Goal: Information Seeking & Learning: Learn about a topic

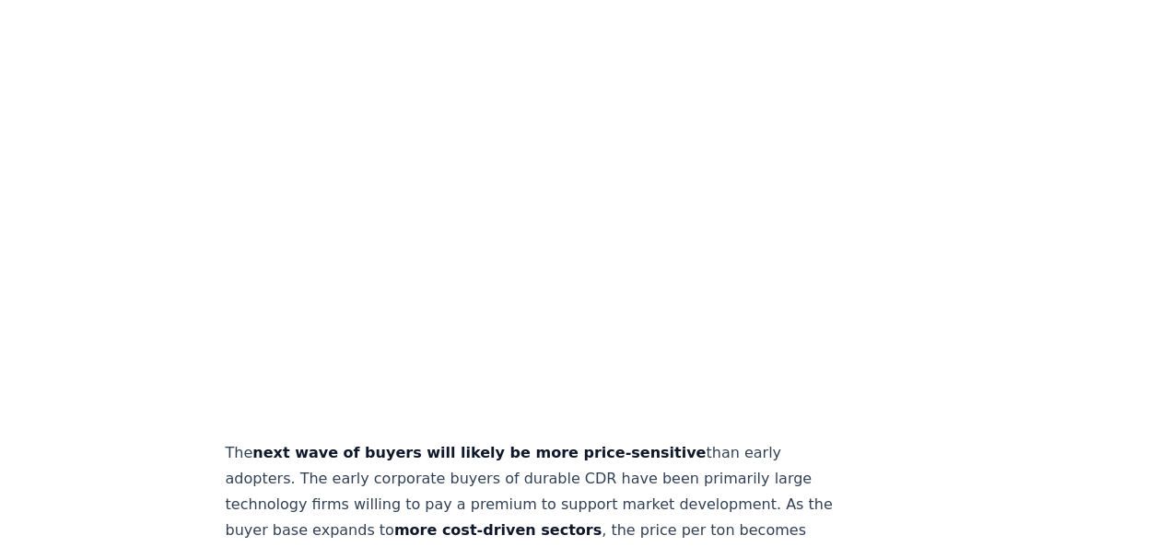
scroll to position [6727, 0]
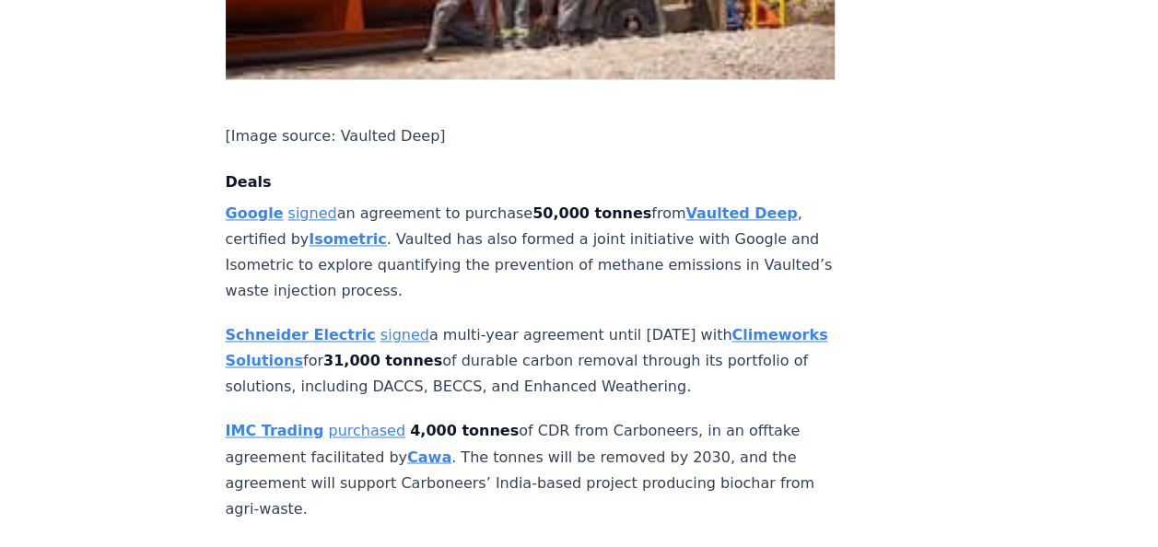
scroll to position [1290, 0]
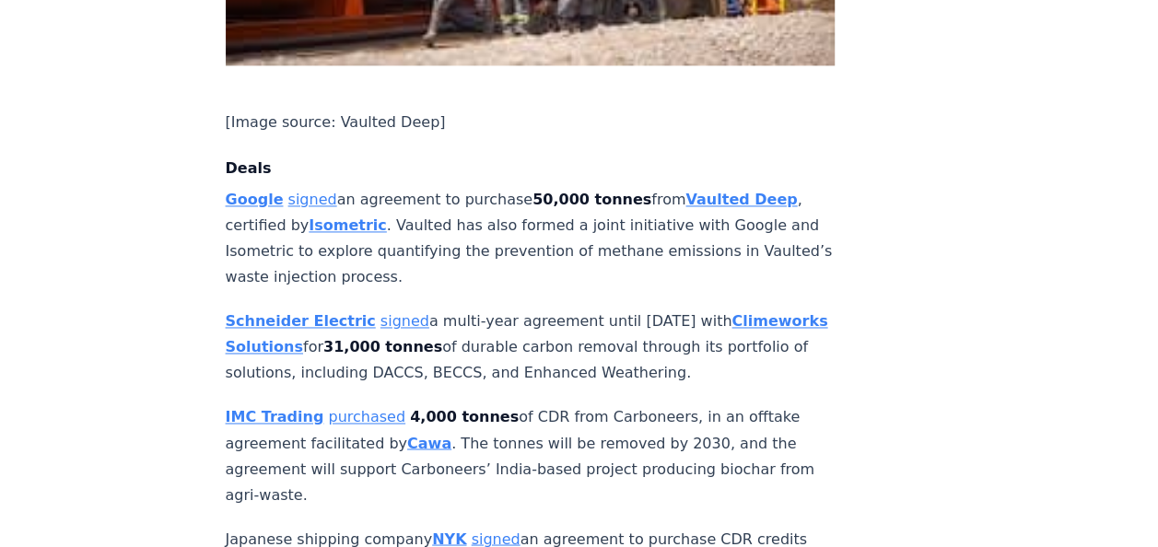
click at [686, 191] on strong "Vaulted Deep" at bounding box center [742, 200] width 112 height 18
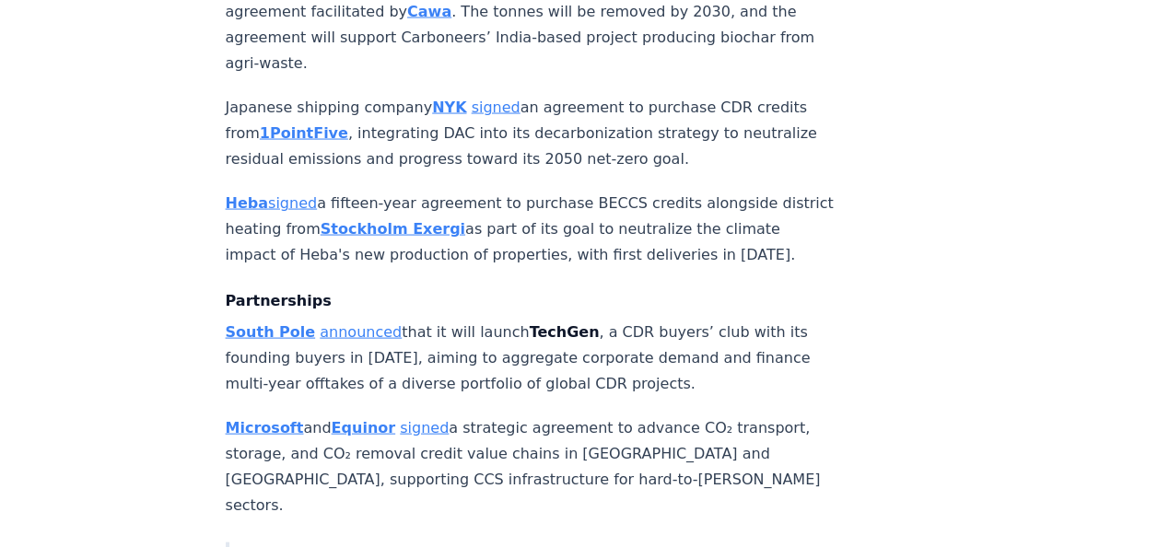
scroll to position [1751, 0]
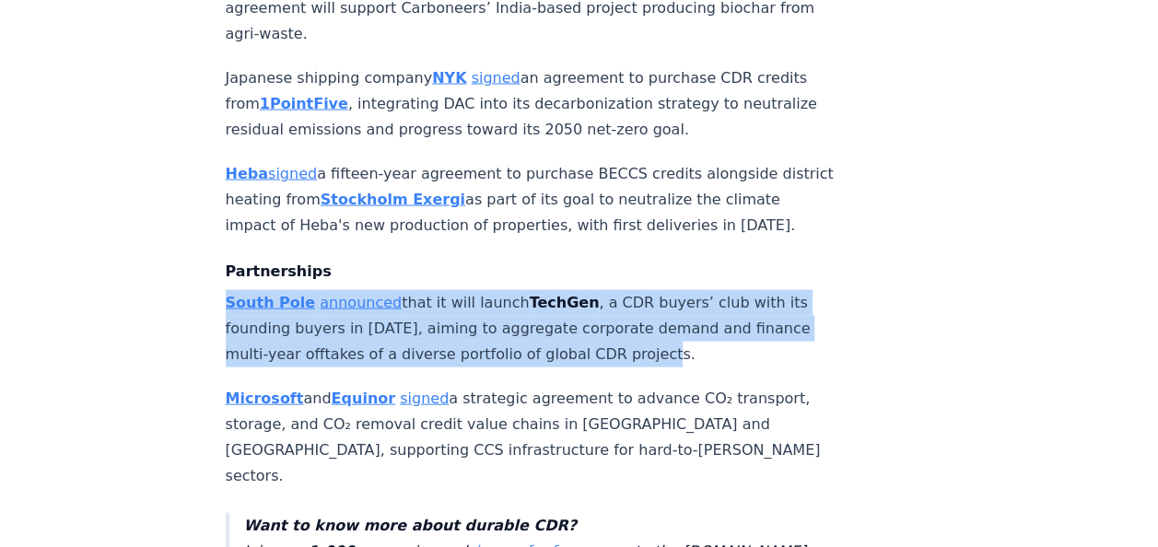
drag, startPoint x: 652, startPoint y: 310, endPoint x: 124, endPoint y: 244, distance: 531.2
copy p "South Pole announced that it will launch TechGen , a CDR buyers’ club with its …"
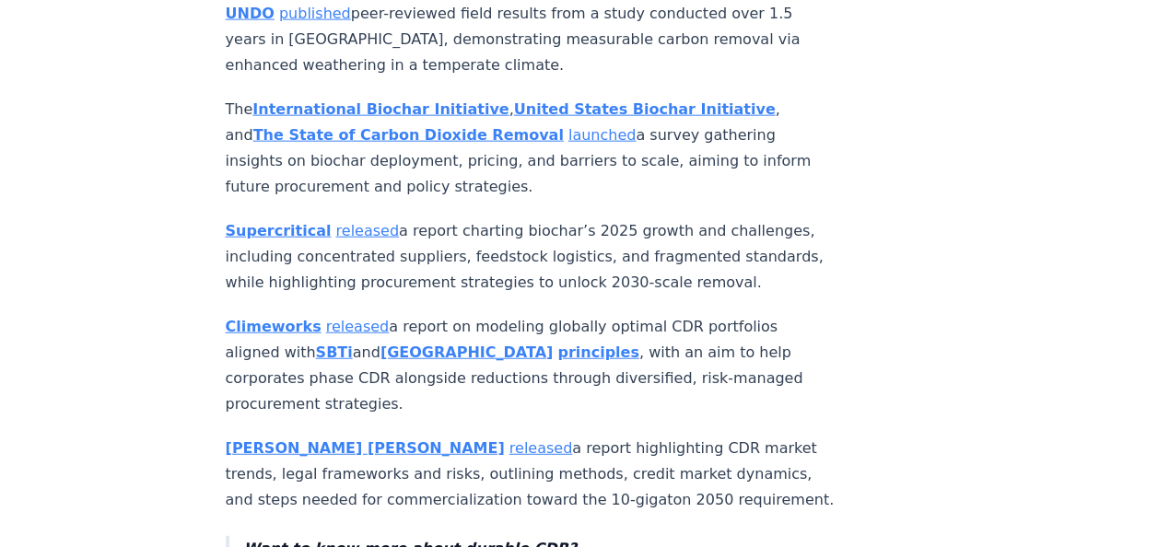
scroll to position [5529, 0]
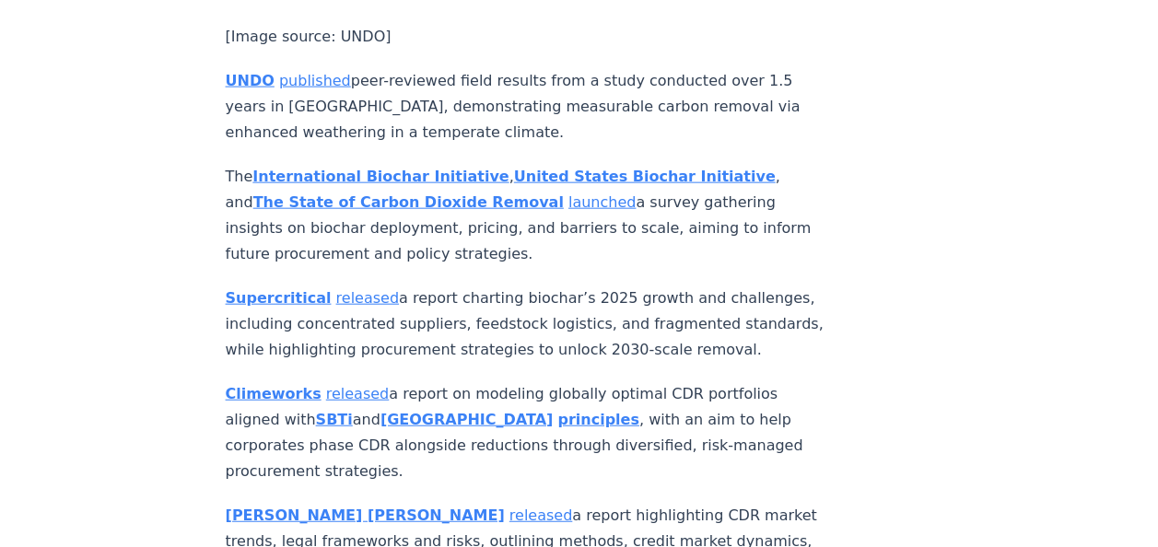
click at [335, 289] on link "released" at bounding box center [367, 298] width 64 height 18
